Goal: Transaction & Acquisition: Obtain resource

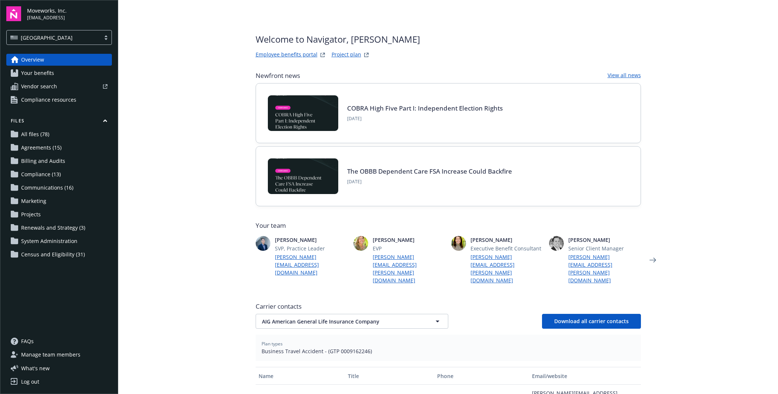
click at [54, 72] on link "Your benefits" at bounding box center [59, 73] width 106 height 12
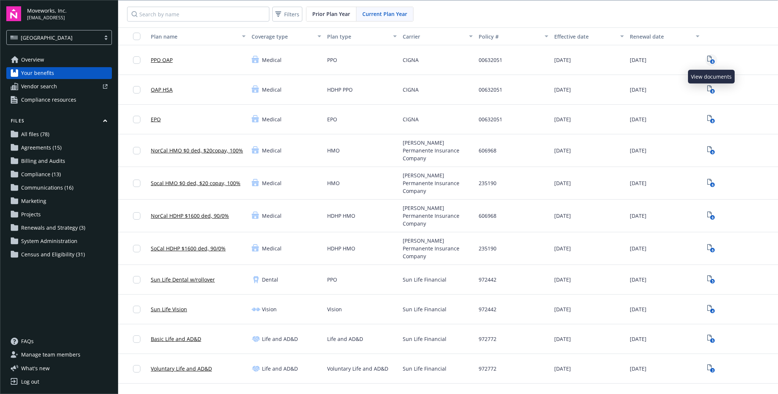
click at [711, 57] on icon "8" at bounding box center [712, 60] width 8 height 9
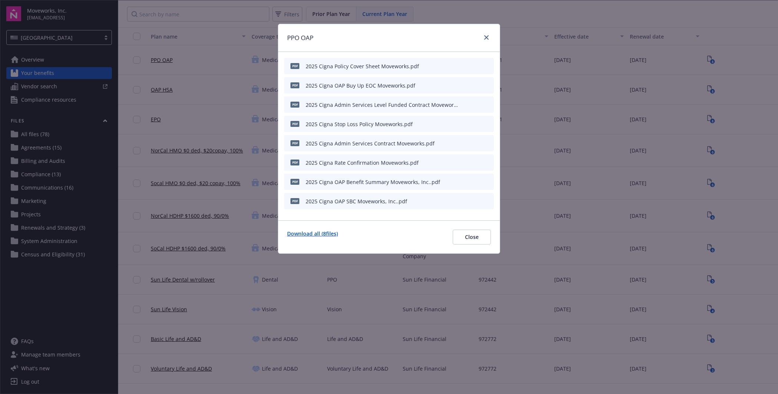
click at [311, 229] on link "Download all ( 8 files)" at bounding box center [312, 236] width 51 height 15
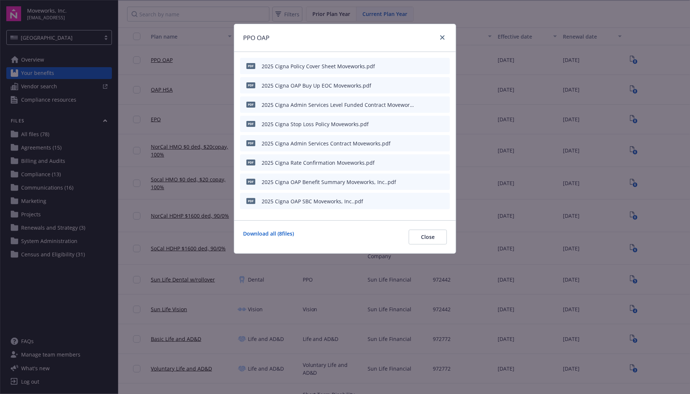
click at [519, 90] on div "PPO OAP pdf 2025 Cigna Policy Cover Sheet Moveworks.pdf pdf 2025 Cigna OAP Buy …" at bounding box center [345, 197] width 690 height 394
click at [444, 37] on icon "close" at bounding box center [442, 37] width 4 height 4
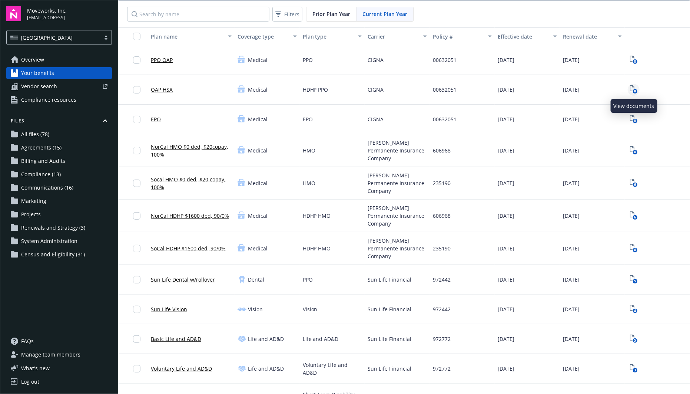
click at [631, 89] on icon "8" at bounding box center [634, 89] width 8 height 9
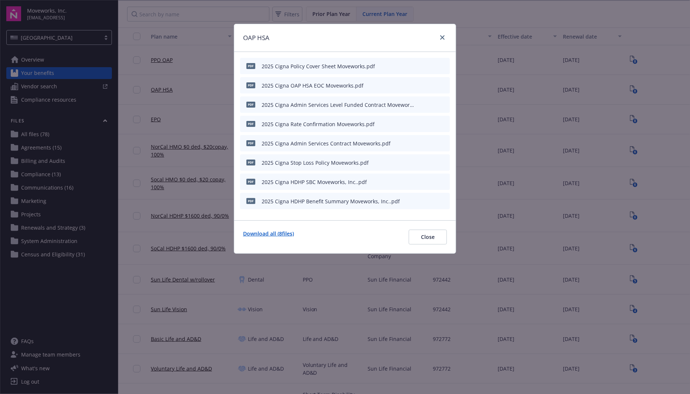
click at [272, 234] on link "Download all ( 8 files)" at bounding box center [268, 236] width 51 height 15
click at [443, 37] on icon "close" at bounding box center [442, 37] width 4 height 4
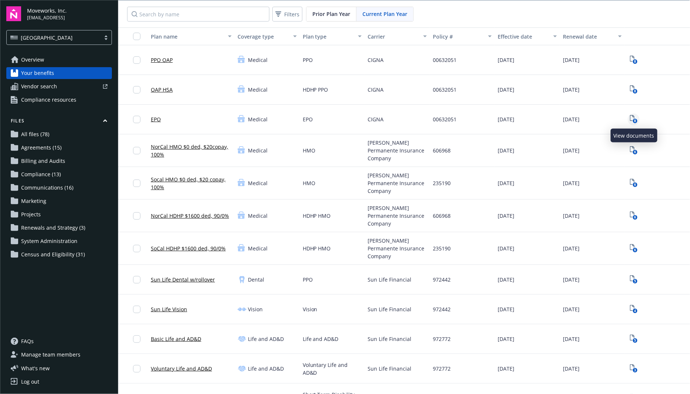
click at [632, 117] on icon "8" at bounding box center [634, 119] width 8 height 9
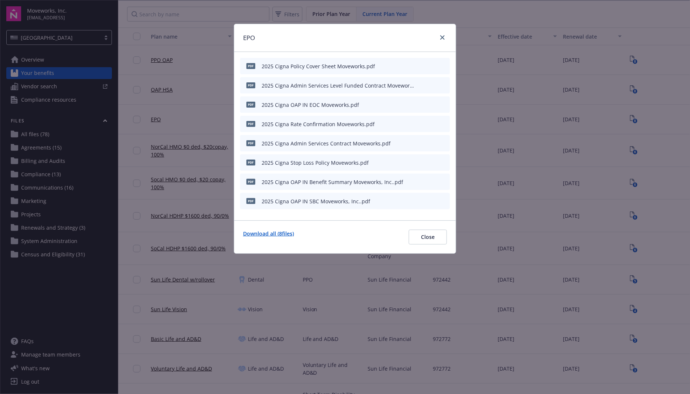
click at [282, 231] on link "Download all ( 8 files)" at bounding box center [268, 236] width 51 height 15
click at [423, 233] on span "Close" at bounding box center [428, 236] width 14 height 7
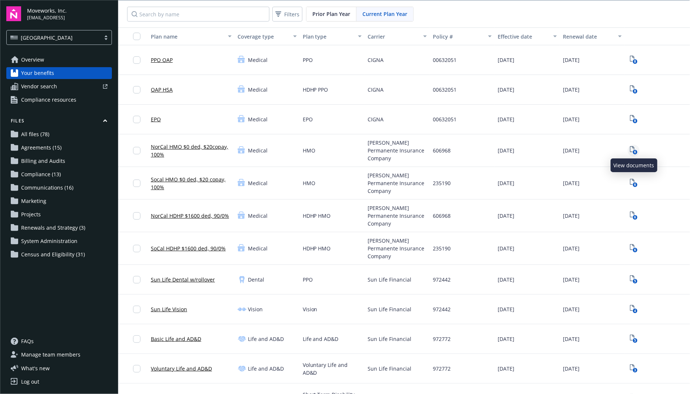
click at [632, 150] on icon "View Plan Documents" at bounding box center [632, 149] width 4 height 6
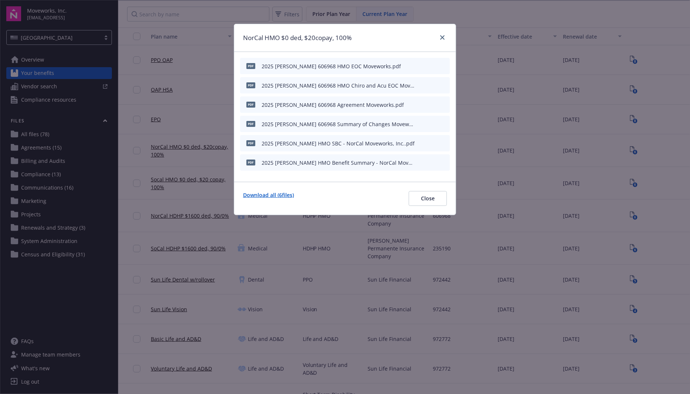
click at [270, 195] on link "Download all ( 6 files)" at bounding box center [268, 198] width 51 height 15
click at [649, 82] on div "NorCal HMO $0 ded, $20copay, 100% pdf 2025 [PERSON_NAME] 606968 HMO EOC Movewor…" at bounding box center [345, 197] width 690 height 394
click at [424, 201] on span "Close" at bounding box center [428, 198] width 14 height 7
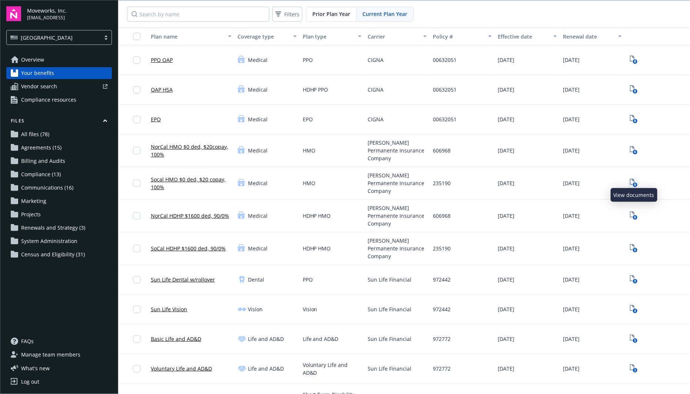
click at [633, 179] on icon "6" at bounding box center [634, 183] width 8 height 9
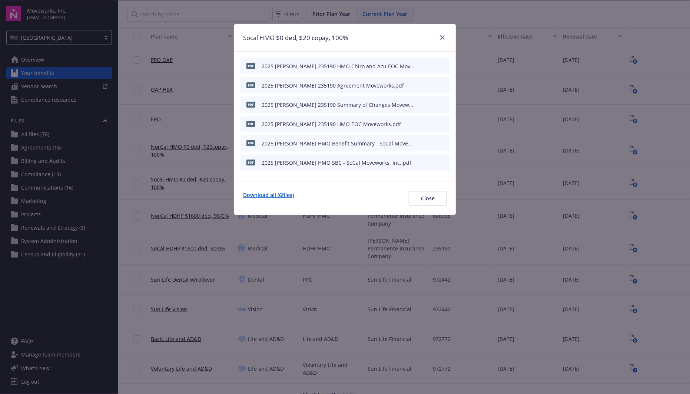
click at [284, 193] on link "Download all ( 6 files)" at bounding box center [268, 198] width 51 height 15
click at [433, 199] on span "Close" at bounding box center [428, 198] width 14 height 7
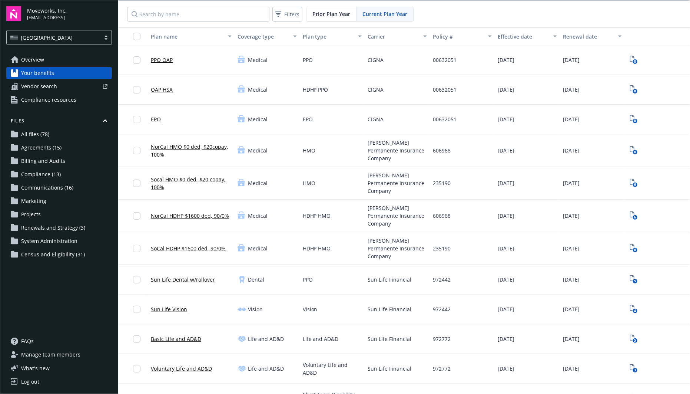
click at [324, 188] on div "HMO" at bounding box center [332, 183] width 65 height 33
click at [636, 215] on rect "View Plan Documents" at bounding box center [635, 217] width 5 height 5
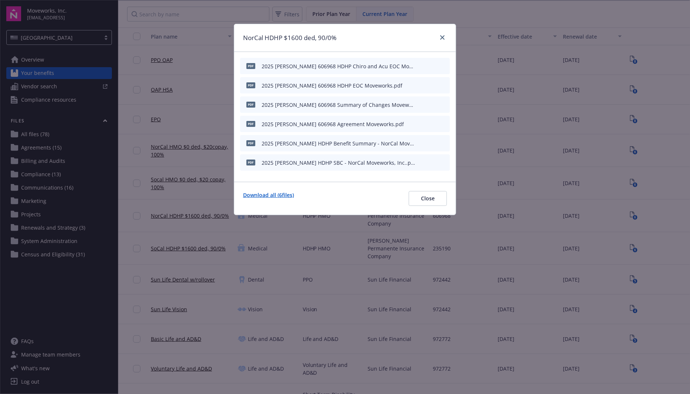
click at [277, 191] on link "Download all ( 6 files)" at bounding box center [268, 198] width 51 height 15
click at [435, 203] on button "Close" at bounding box center [428, 198] width 38 height 15
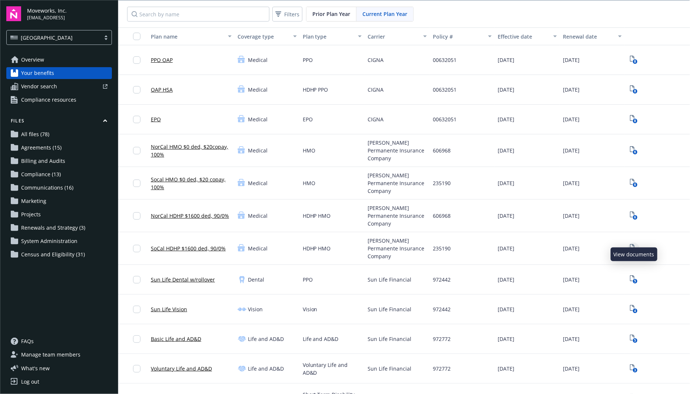
click at [633, 244] on icon "6" at bounding box center [634, 248] width 8 height 9
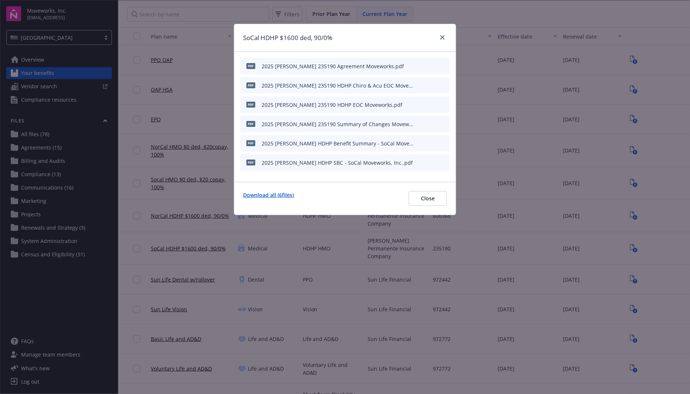
click at [280, 193] on link "Download all ( 6 files)" at bounding box center [268, 198] width 51 height 15
click at [437, 199] on button "Close" at bounding box center [428, 198] width 38 height 15
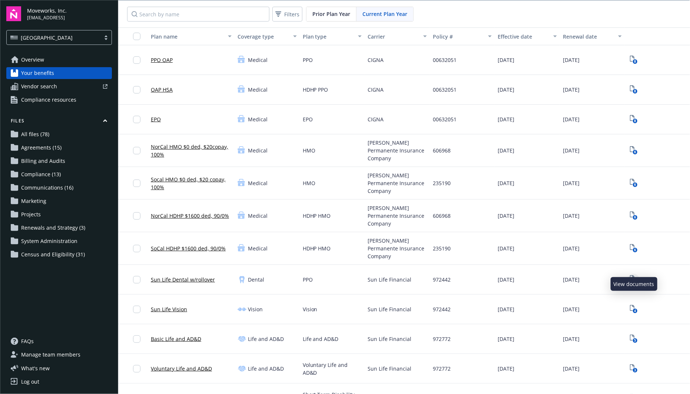
click at [636, 279] on text "5" at bounding box center [635, 281] width 2 height 5
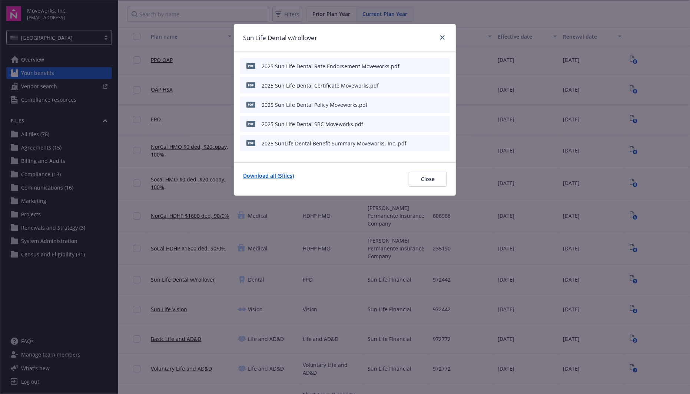
click at [282, 178] on link "Download all ( 5 files)" at bounding box center [268, 179] width 51 height 15
click at [423, 183] on button "Close" at bounding box center [428, 179] width 38 height 15
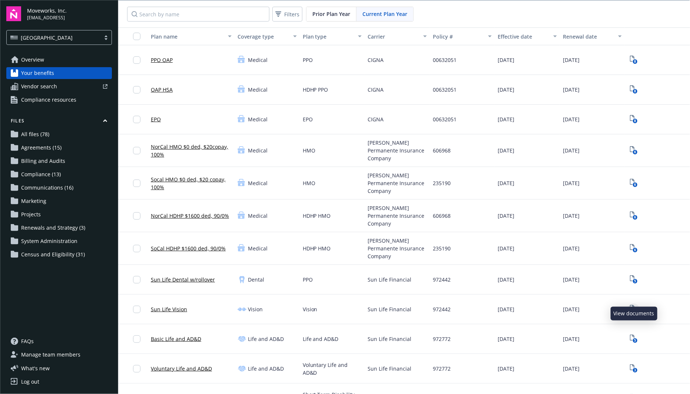
click at [636, 308] on text "4" at bounding box center [635, 310] width 2 height 5
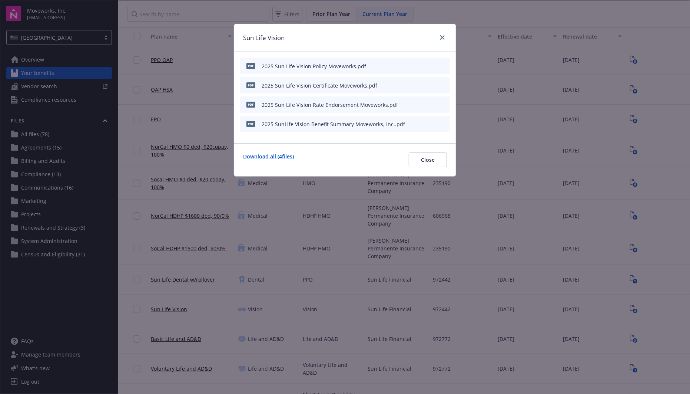
click at [286, 152] on link "Download all ( 4 files)" at bounding box center [268, 159] width 51 height 15
click at [433, 156] on span "Close" at bounding box center [428, 159] width 14 height 7
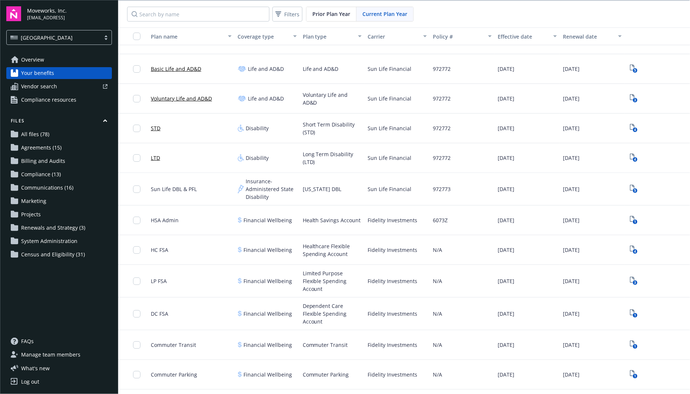
scroll to position [264, 0]
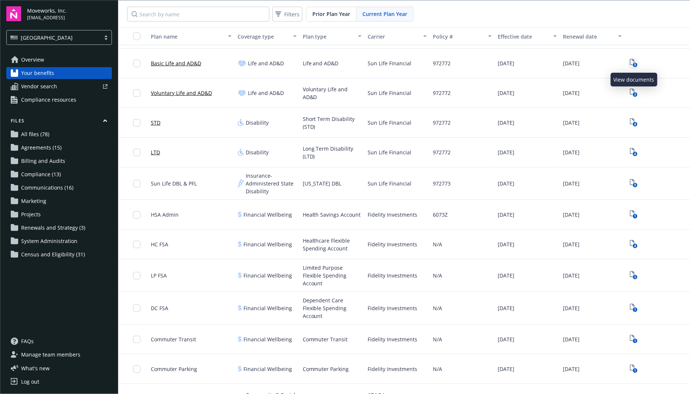
click at [629, 62] on link "5" at bounding box center [634, 63] width 12 height 12
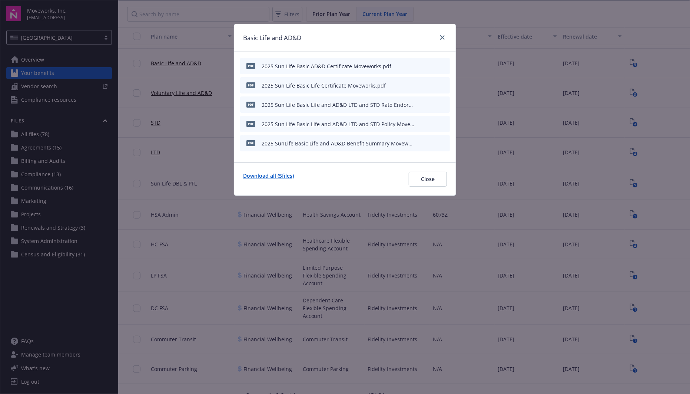
click at [279, 180] on link "Download all ( 5 files)" at bounding box center [268, 179] width 51 height 15
click at [428, 179] on span "Close" at bounding box center [428, 178] width 14 height 7
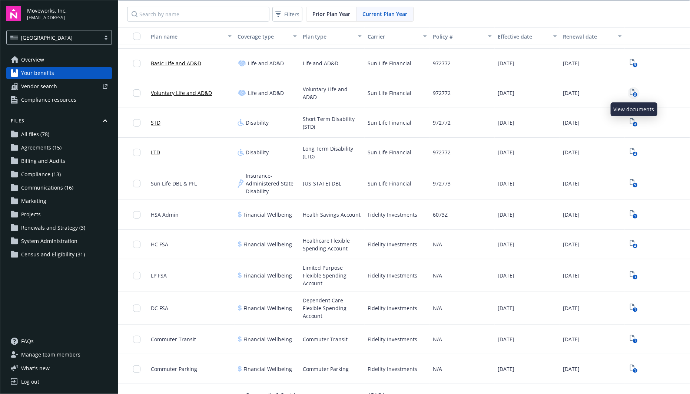
click at [634, 88] on link "3" at bounding box center [634, 93] width 12 height 12
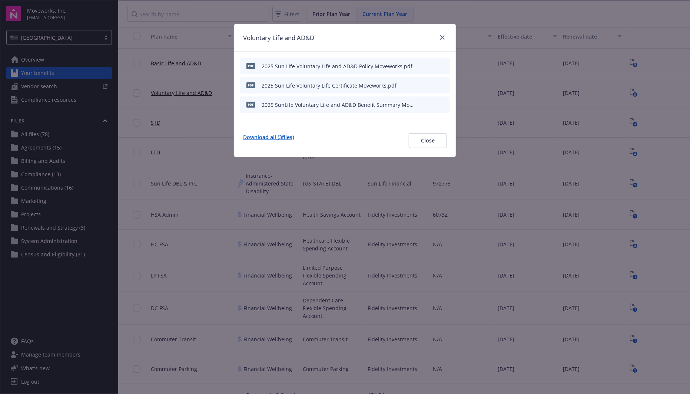
click at [265, 134] on link "Download all ( 3 files)" at bounding box center [268, 140] width 51 height 15
click at [427, 140] on span "Close" at bounding box center [428, 140] width 14 height 7
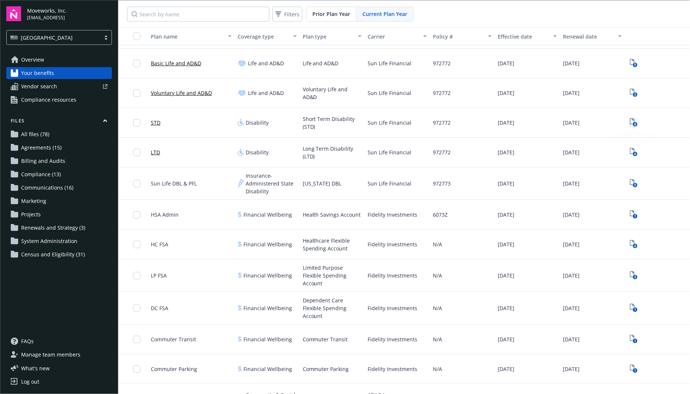
click at [633, 119] on icon "View Plan Documents" at bounding box center [632, 121] width 4 height 6
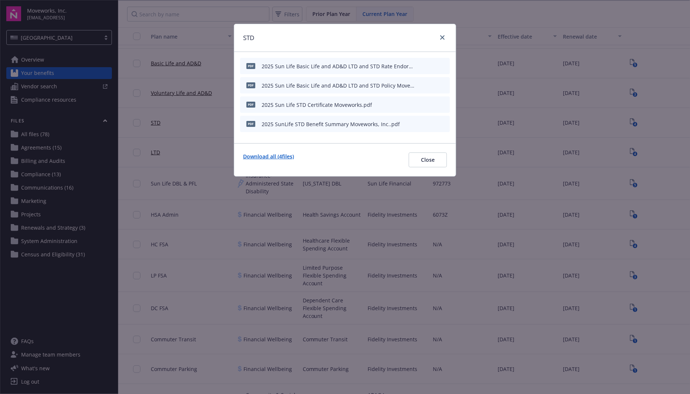
click at [288, 158] on link "Download all ( 4 files)" at bounding box center [268, 159] width 51 height 15
click at [434, 156] on span "Close" at bounding box center [428, 159] width 14 height 7
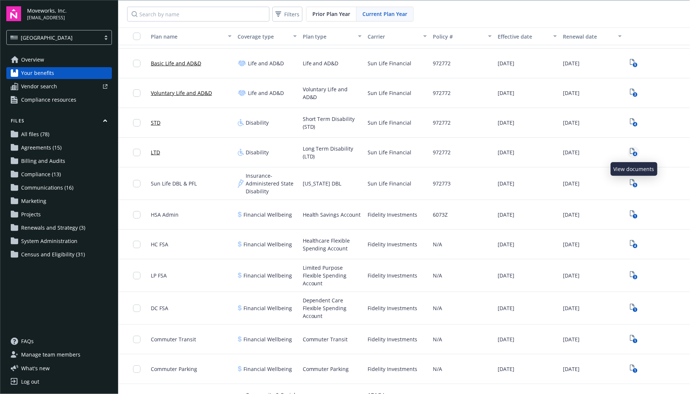
click at [634, 150] on icon "View Plan Documents" at bounding box center [632, 151] width 4 height 6
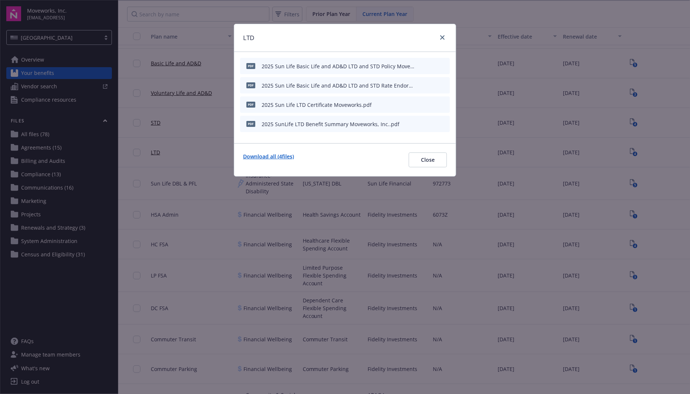
click at [262, 155] on link "Download all ( 4 files)" at bounding box center [268, 159] width 51 height 15
click at [429, 157] on span "Close" at bounding box center [428, 159] width 14 height 7
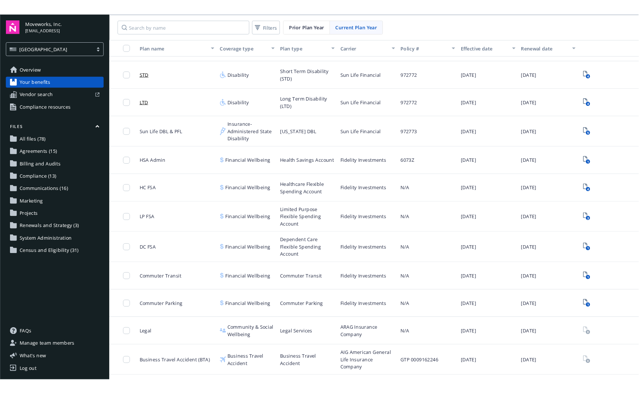
scroll to position [341, 0]
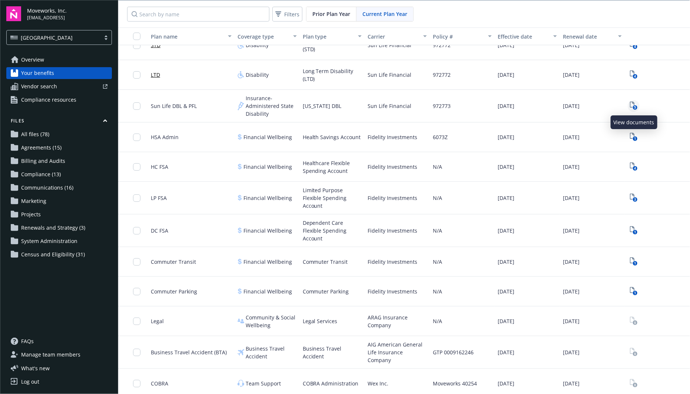
click at [633, 105] on rect "View Plan Documents" at bounding box center [635, 107] width 5 height 5
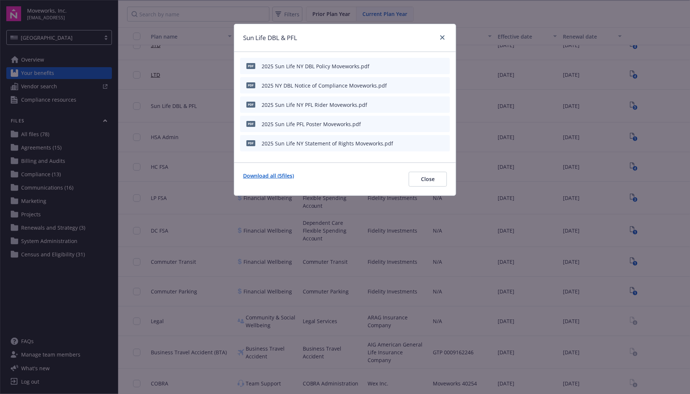
click at [265, 172] on link "Download all ( 5 files)" at bounding box center [268, 179] width 51 height 15
click at [425, 176] on span "Close" at bounding box center [428, 178] width 14 height 7
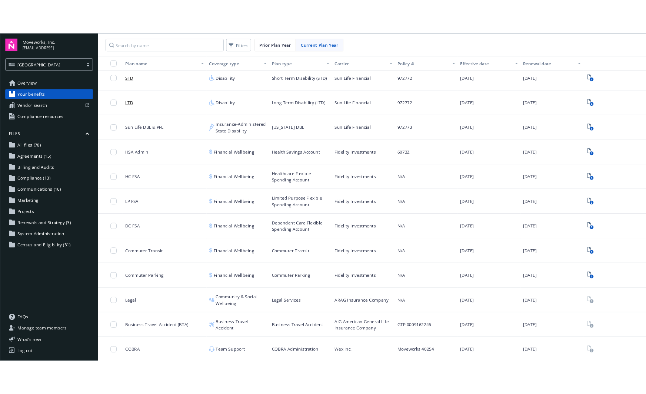
scroll to position [0, 0]
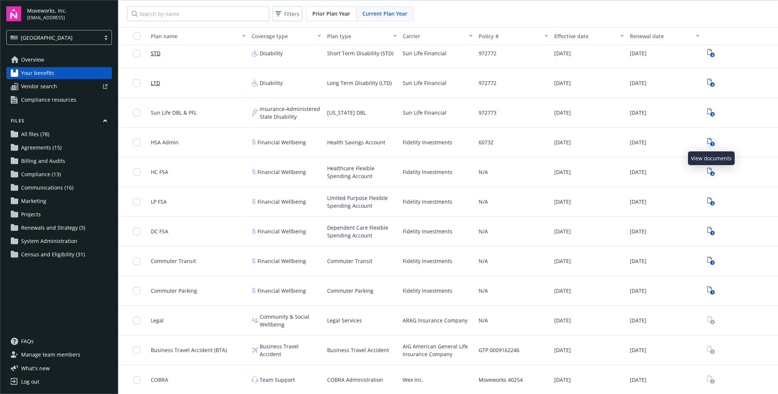
click at [713, 140] on icon "1" at bounding box center [712, 142] width 8 height 9
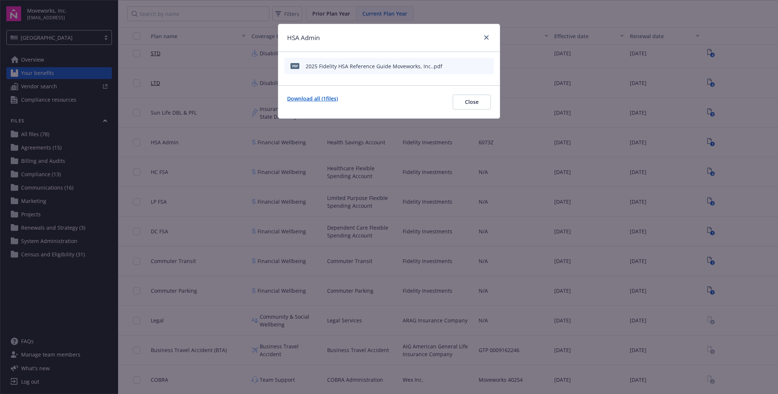
click at [328, 98] on link "Download all ( 1 files)" at bounding box center [312, 102] width 51 height 15
click at [478, 66] on button "download file" at bounding box center [474, 65] width 7 height 7
click at [475, 101] on span "Close" at bounding box center [472, 101] width 14 height 7
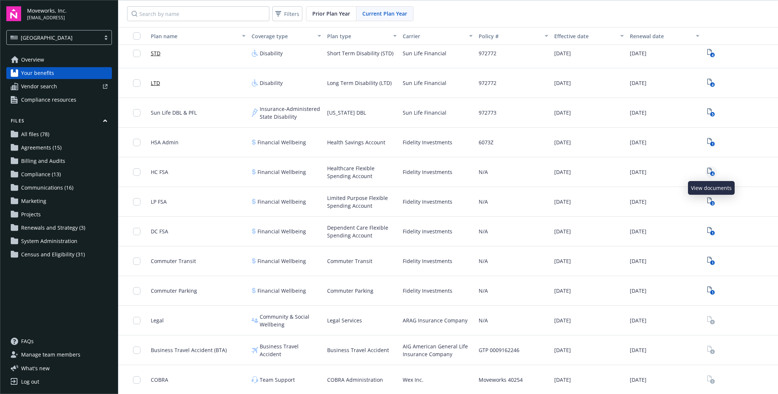
click at [711, 166] on link "4" at bounding box center [712, 172] width 12 height 12
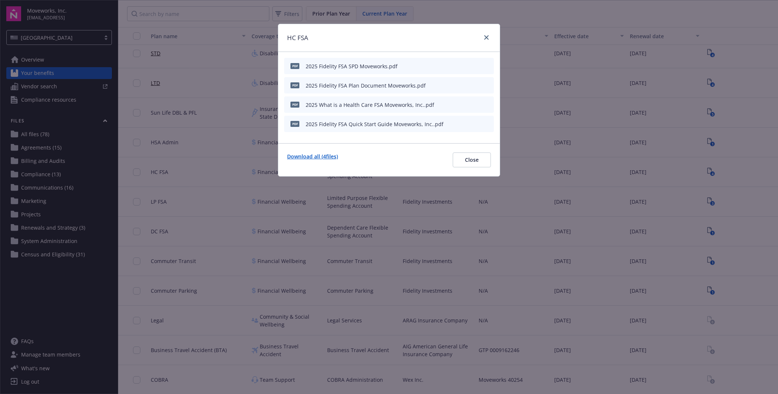
click at [330, 159] on link "Download all ( 4 files)" at bounding box center [312, 159] width 51 height 15
click at [478, 156] on span "Close" at bounding box center [472, 159] width 14 height 7
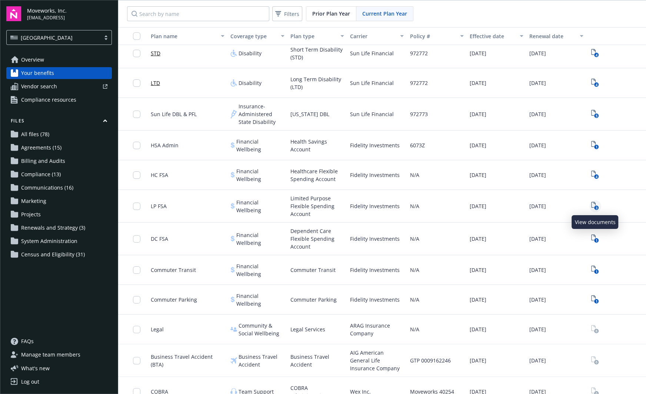
click at [595, 205] on rect "View Plan Documents" at bounding box center [596, 207] width 5 height 5
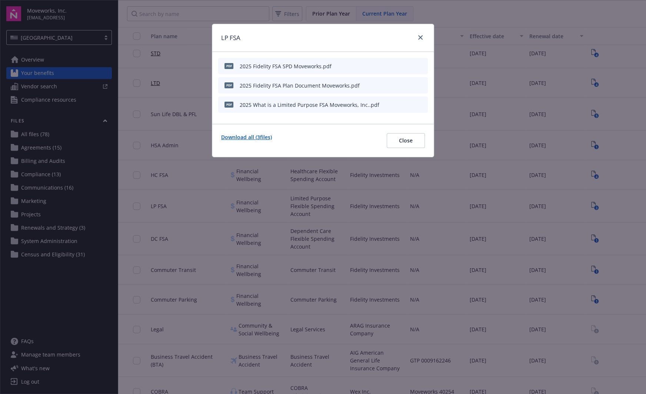
click at [252, 139] on link "Download all ( 3 files)" at bounding box center [246, 140] width 51 height 15
click at [405, 137] on span "Close" at bounding box center [406, 140] width 14 height 7
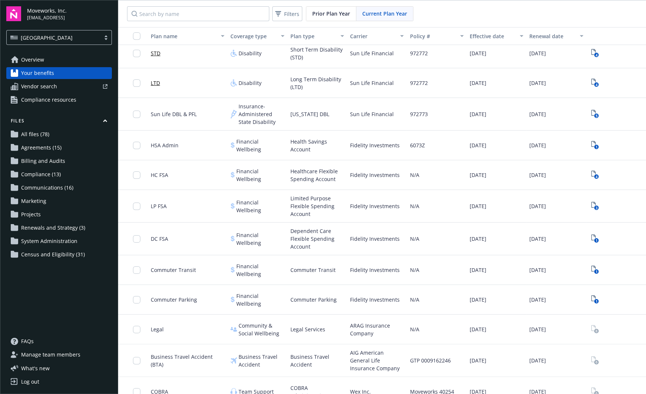
click at [412, 185] on div "N/A" at bounding box center [437, 175] width 60 height 30
click at [388, 207] on span "Fidelity Investments" at bounding box center [375, 206] width 50 height 8
click at [594, 236] on icon "1" at bounding box center [596, 238] width 8 height 9
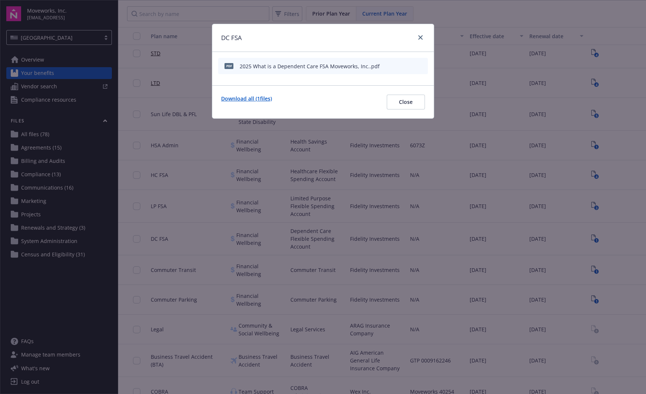
click at [267, 96] on link "Download all ( 1 files)" at bounding box center [246, 102] width 51 height 15
click at [244, 98] on link "Download all ( 1 files)" at bounding box center [246, 102] width 51 height 15
click at [410, 65] on icon "download file" at bounding box center [409, 65] width 5 height 4
click at [413, 97] on button "Close" at bounding box center [406, 102] width 38 height 15
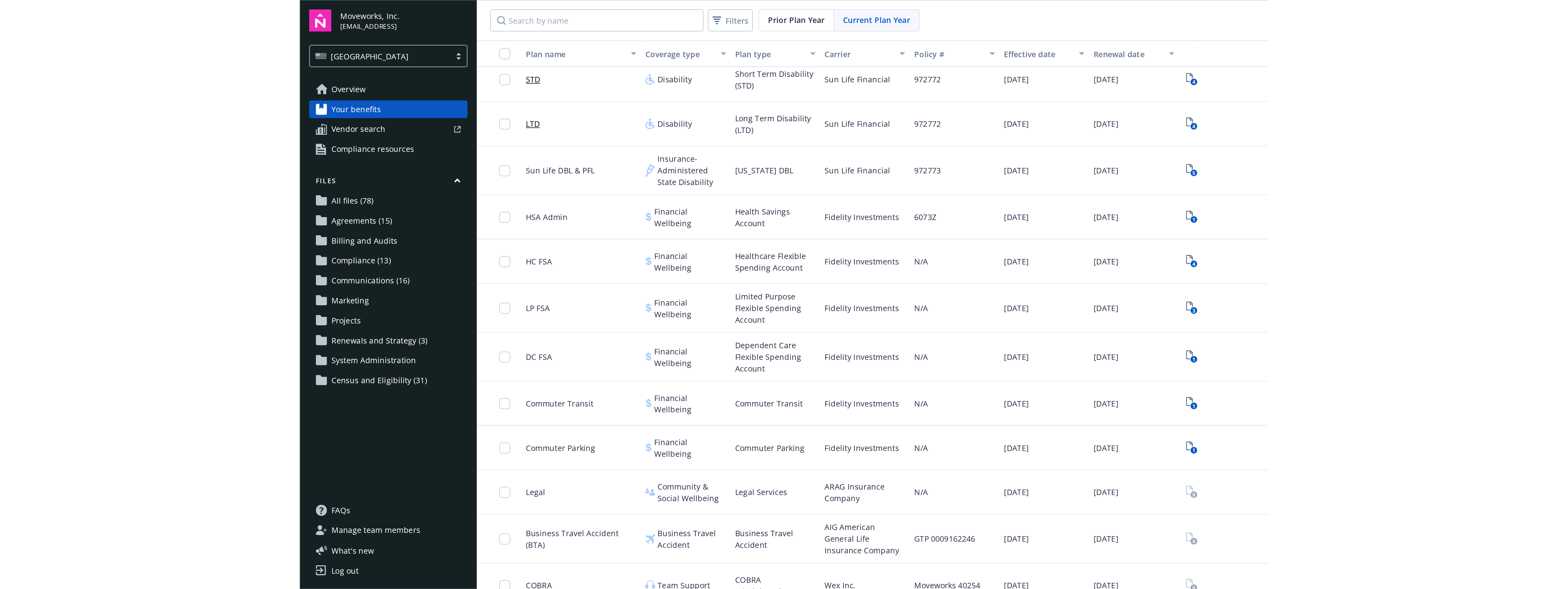
scroll to position [338, 0]
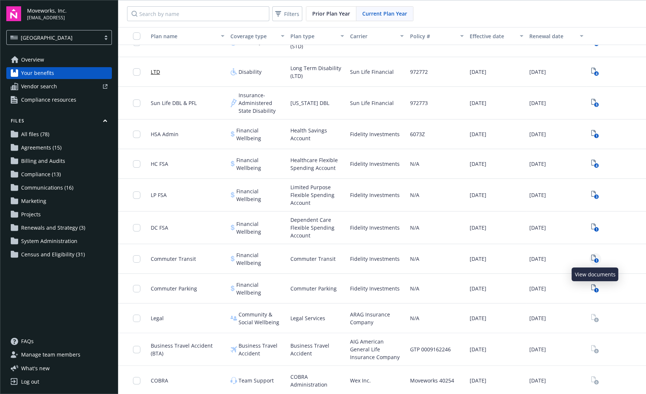
click at [596, 256] on icon "1" at bounding box center [596, 258] width 8 height 9
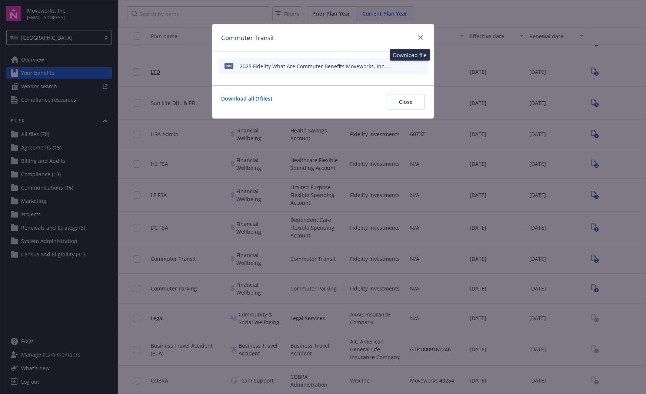
click at [410, 63] on icon "download file" at bounding box center [409, 66] width 6 height 6
click at [414, 101] on button "Close" at bounding box center [406, 102] width 38 height 15
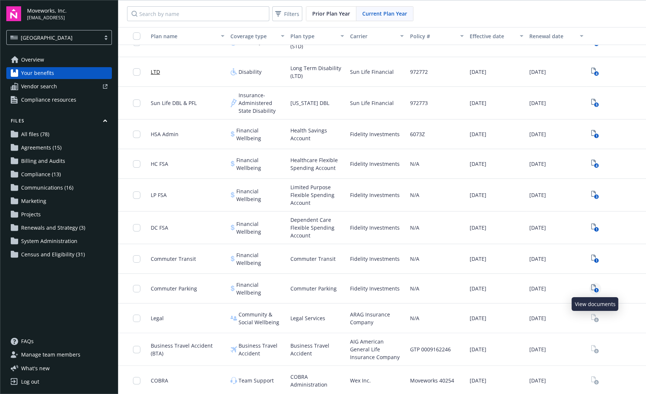
click at [596, 286] on icon "View Plan Documents" at bounding box center [594, 287] width 4 height 6
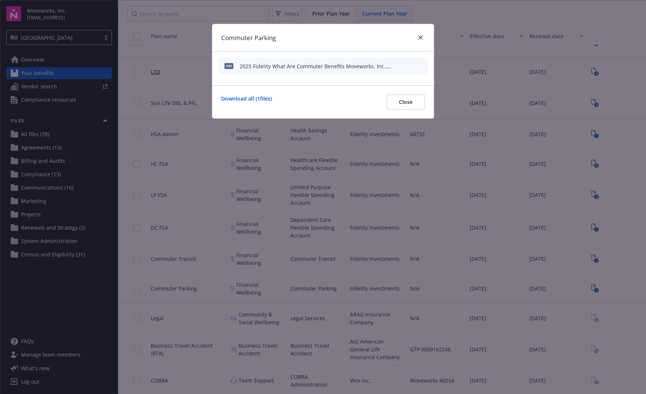
click at [409, 65] on icon "download file" at bounding box center [409, 65] width 5 height 4
click at [348, 278] on div "Commuter Parking pdf 2025 Fidelity What Are Commuter Benefits Moveworks, Inc..p…" at bounding box center [323, 197] width 646 height 394
click at [404, 102] on span "Close" at bounding box center [406, 101] width 14 height 7
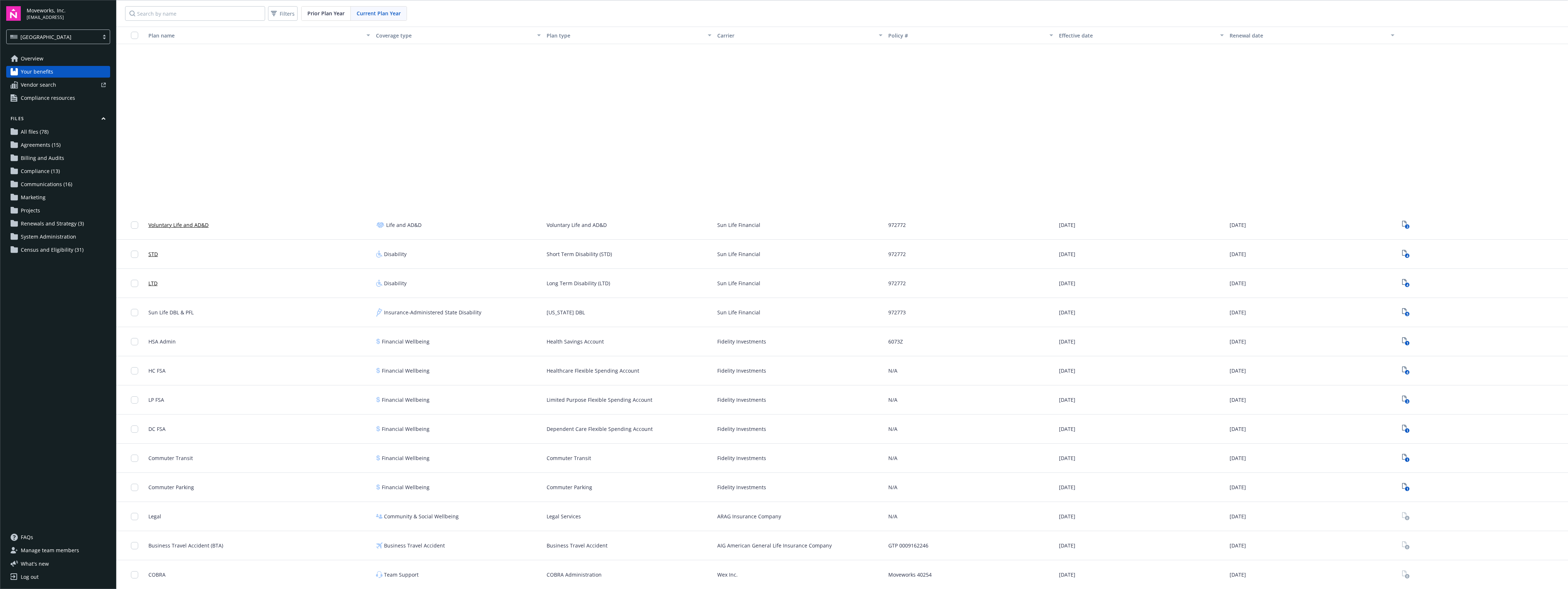
scroll to position [125, 0]
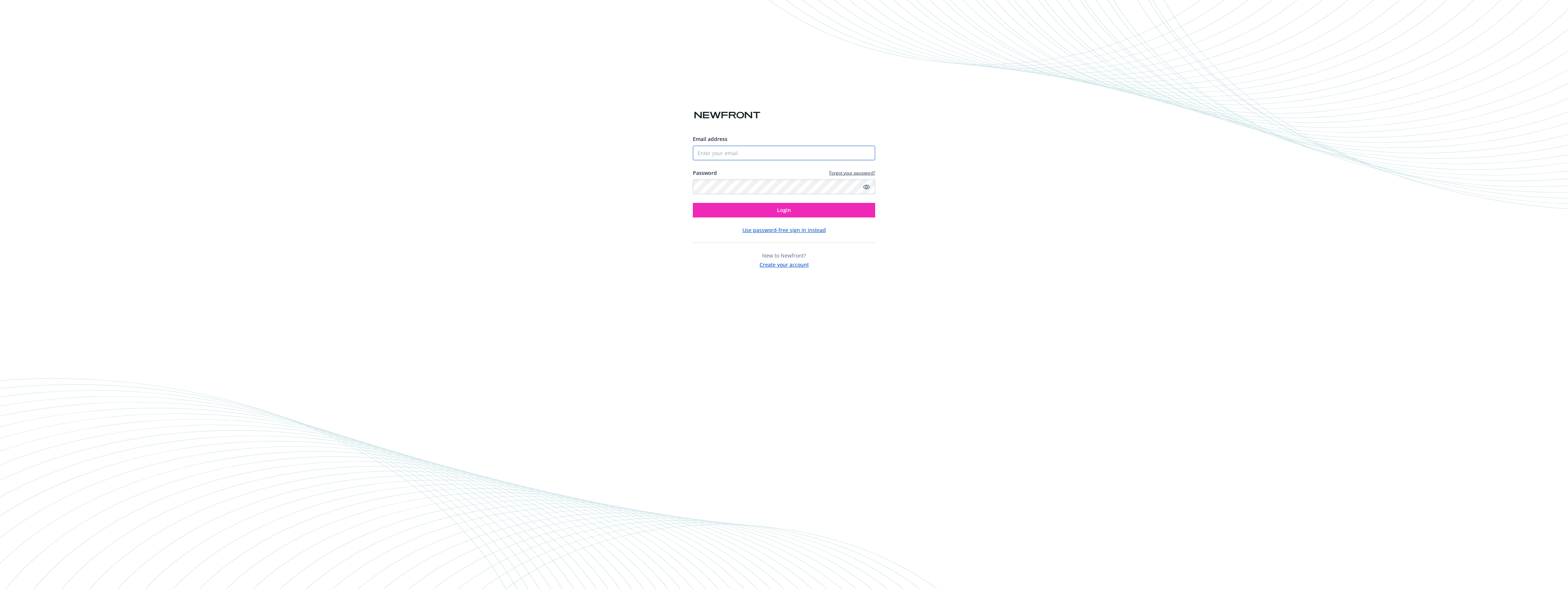
type input "[EMAIL_ADDRESS]"
click at [1450, 103] on div "Email address nanguyen@moveworks.ai Password Forgot your password? Login Use pa…" at bounding box center [784, 294] width 1568 height 589
